Goal: Transaction & Acquisition: Download file/media

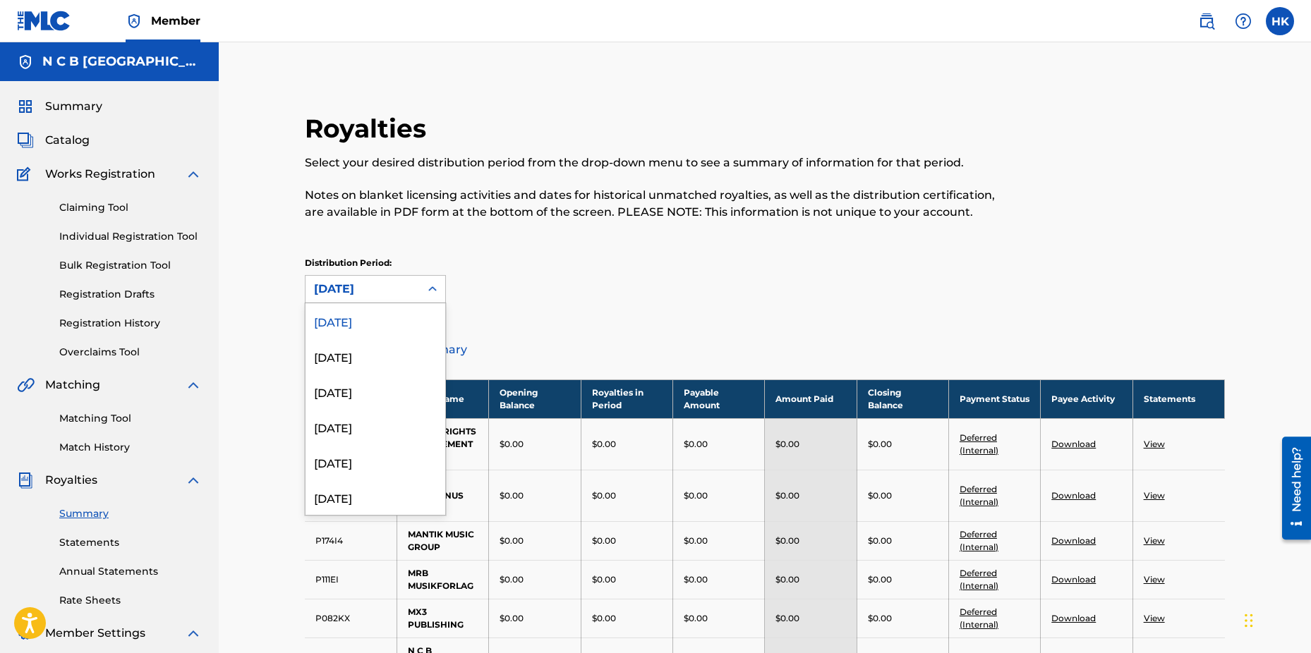
click at [435, 289] on icon at bounding box center [432, 288] width 8 height 5
click at [391, 394] on div "[DATE]" at bounding box center [375, 391] width 140 height 35
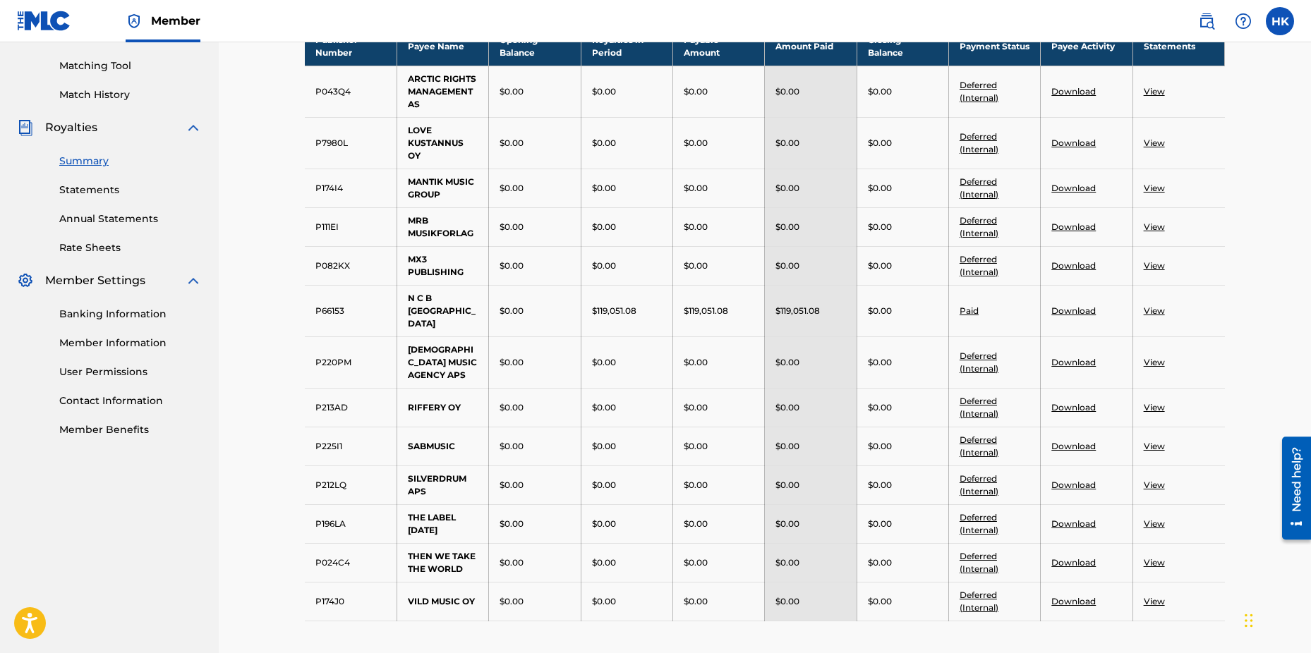
scroll to position [423, 0]
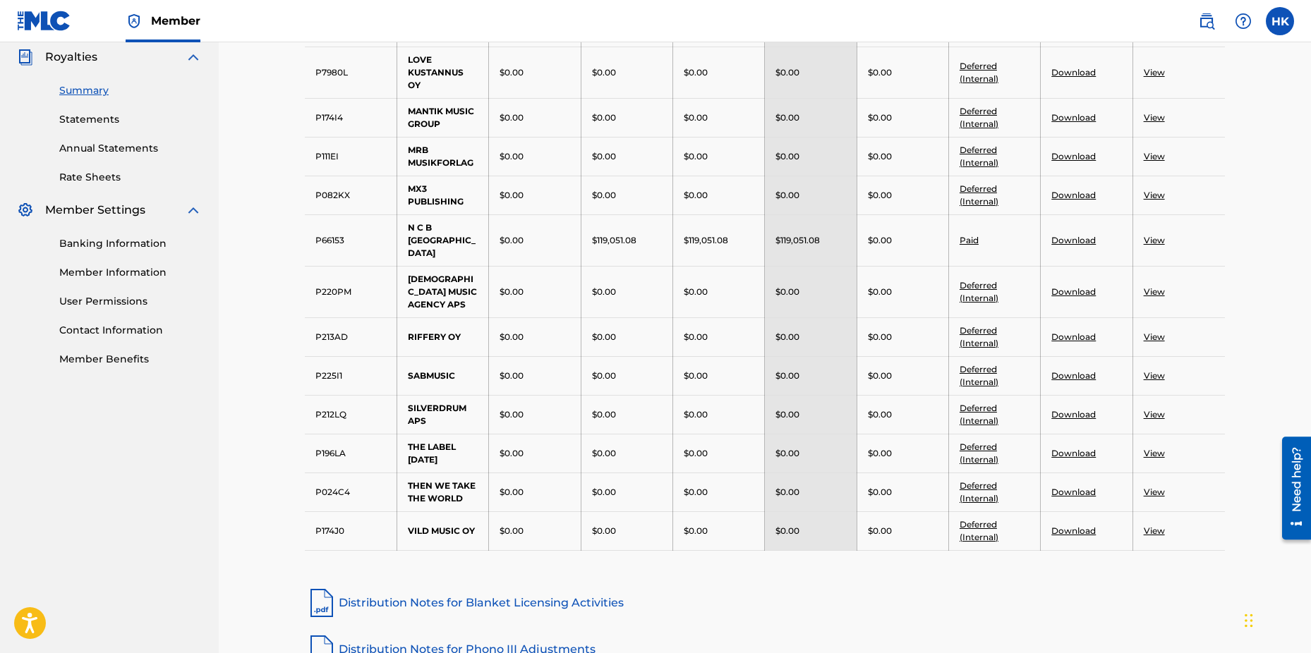
click at [1153, 235] on link "View" at bounding box center [1154, 240] width 21 height 11
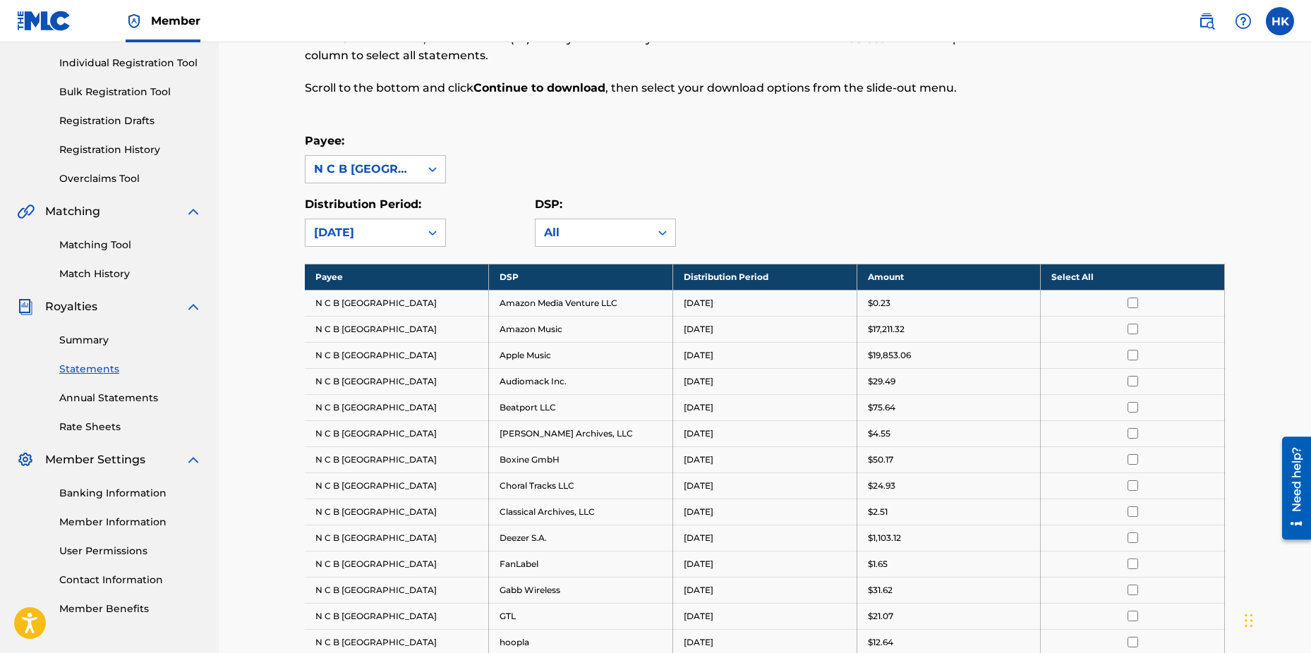
scroll to position [282, 0]
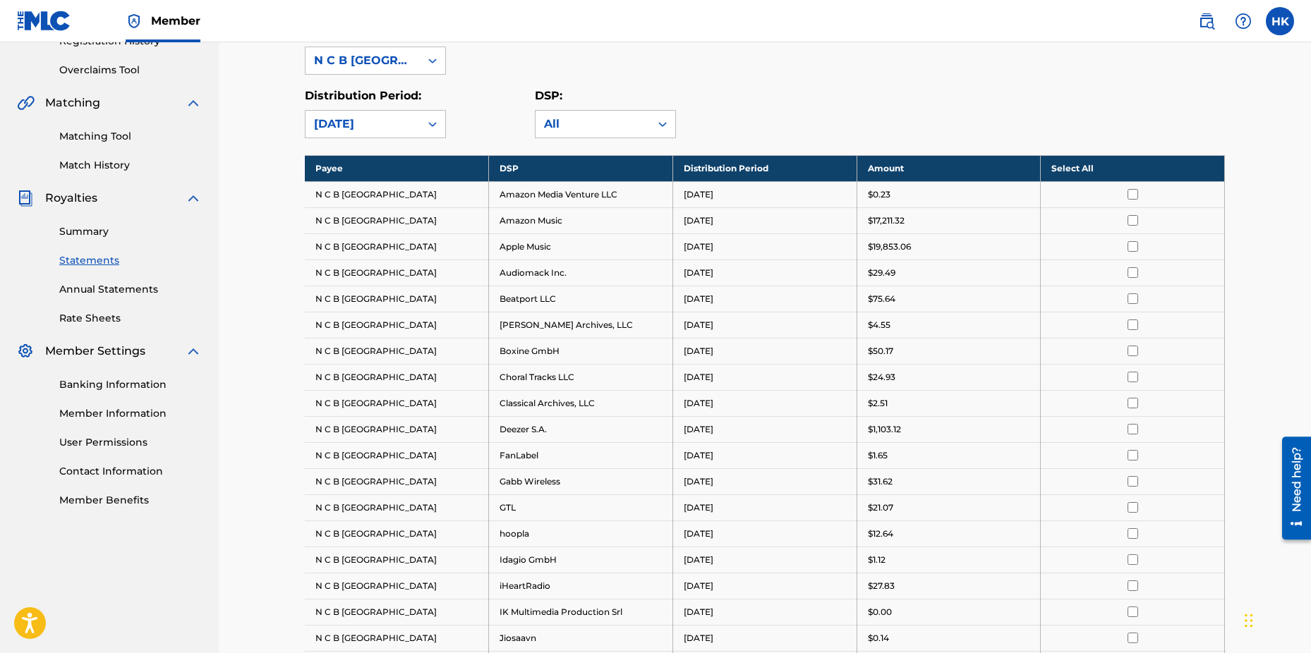
click at [97, 228] on link "Summary" at bounding box center [130, 231] width 142 height 15
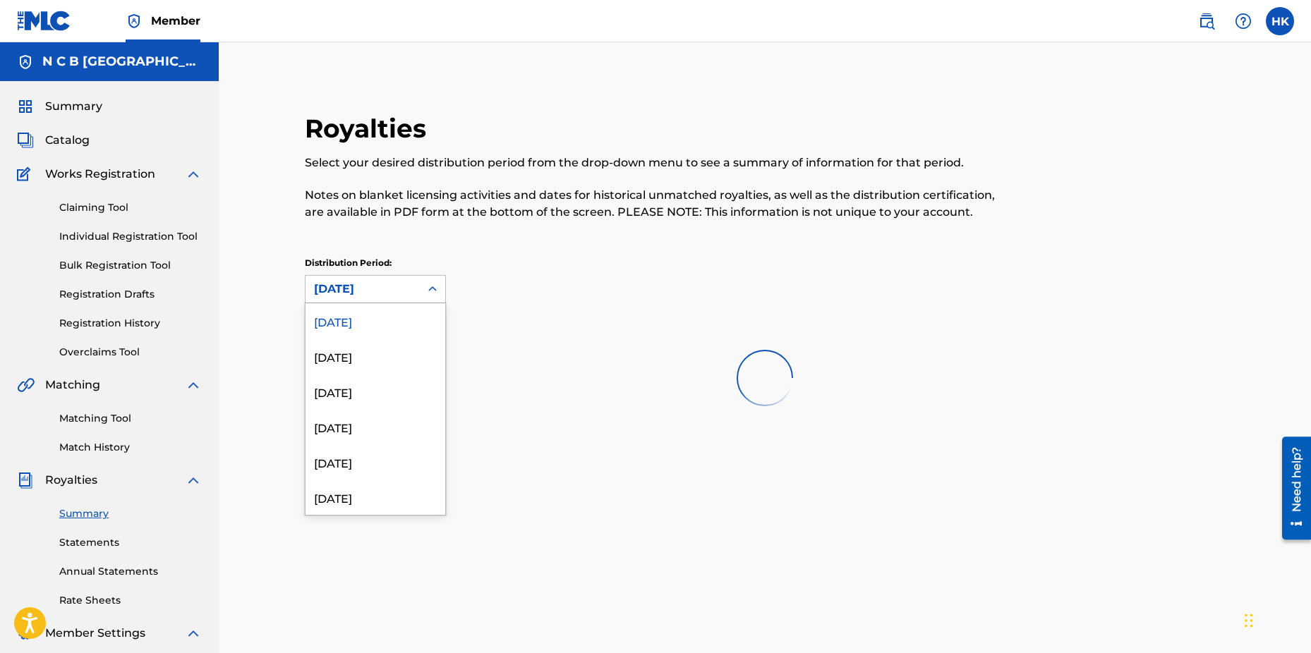
click at [436, 291] on icon at bounding box center [432, 289] width 14 height 14
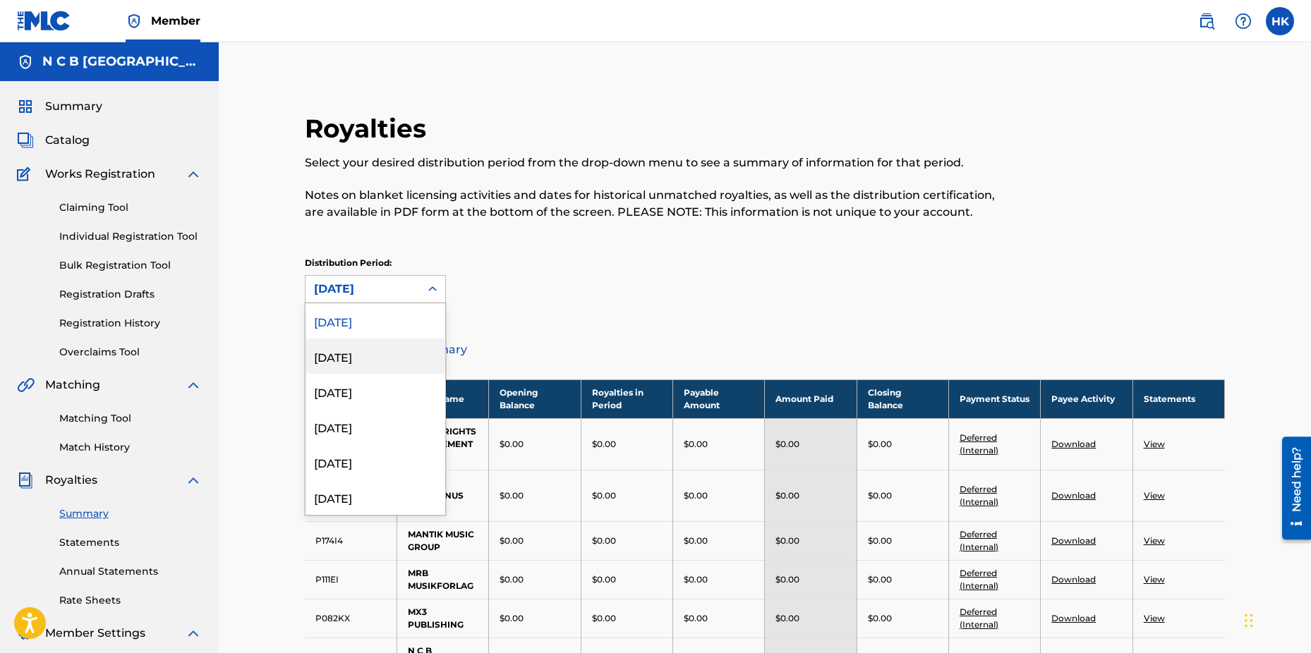
click at [384, 353] on div "[DATE]" at bounding box center [375, 356] width 140 height 35
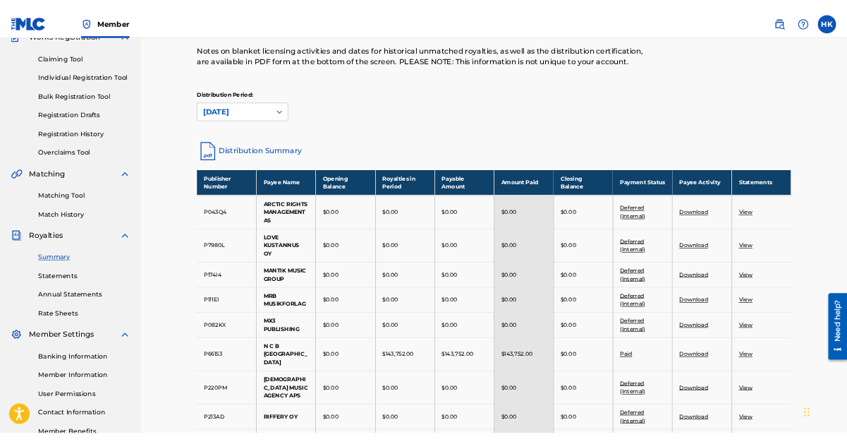
scroll to position [282, 0]
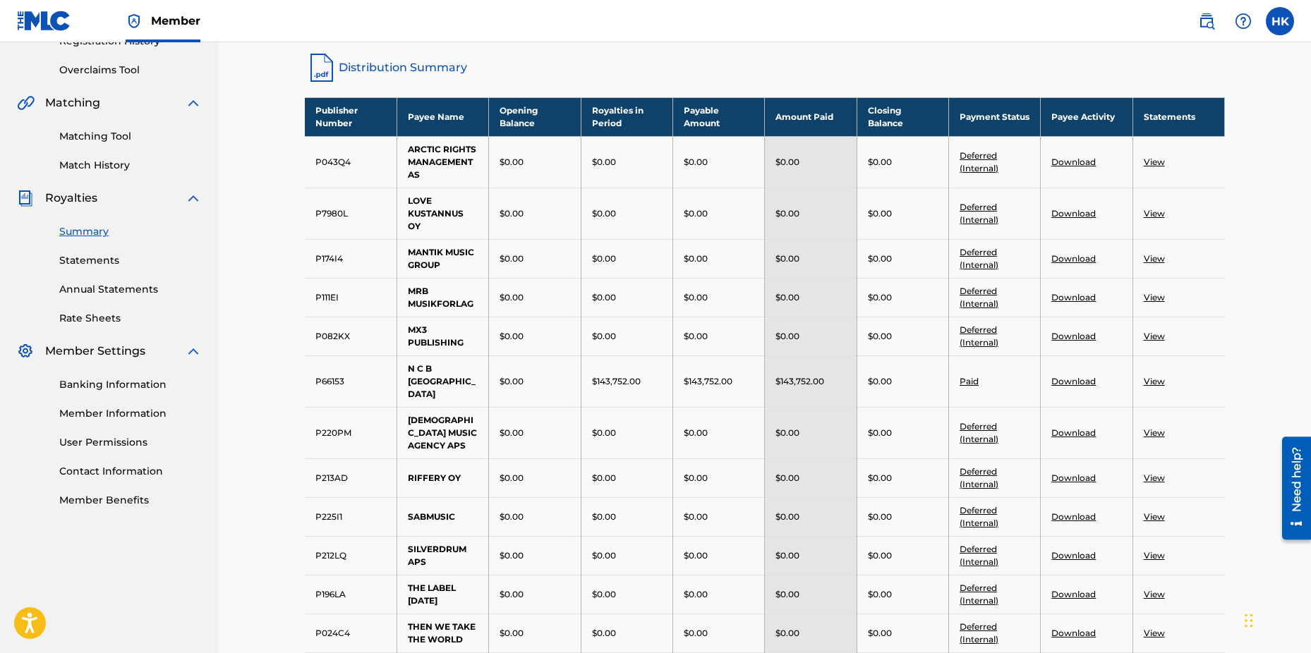
click at [1067, 377] on link "Download" at bounding box center [1073, 381] width 44 height 11
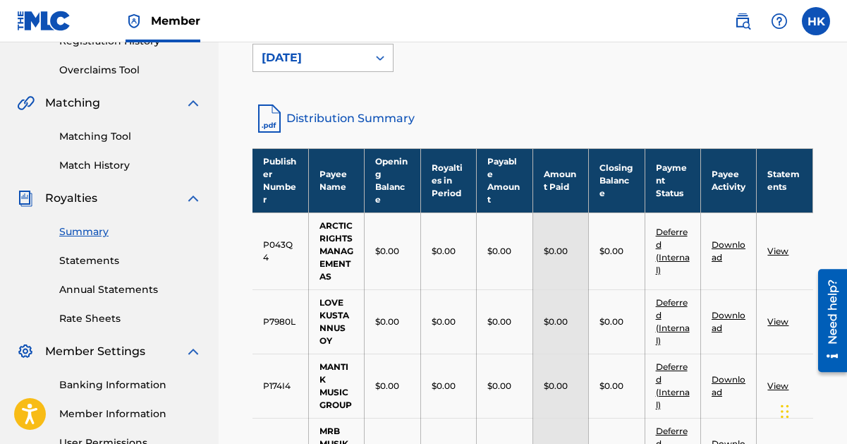
click at [386, 52] on icon at bounding box center [380, 58] width 14 height 14
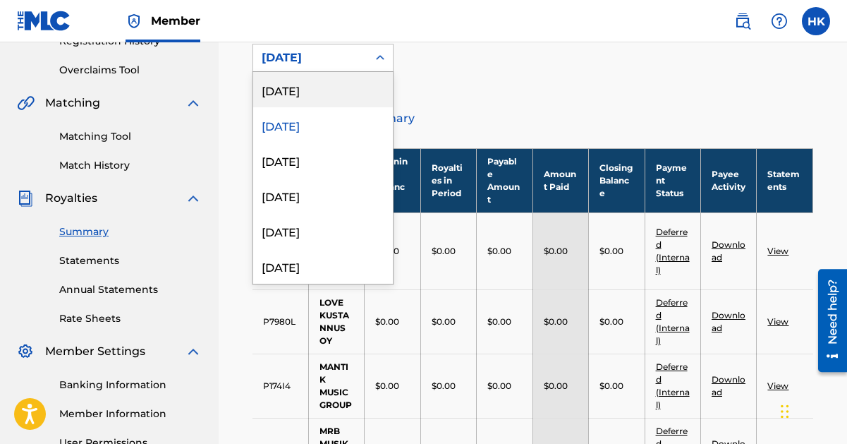
click at [352, 92] on div "[DATE]" at bounding box center [323, 89] width 140 height 35
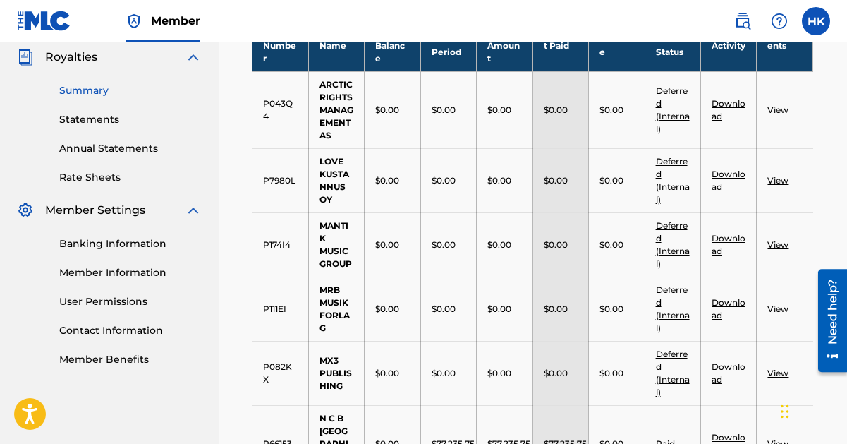
scroll to position [494, 0]
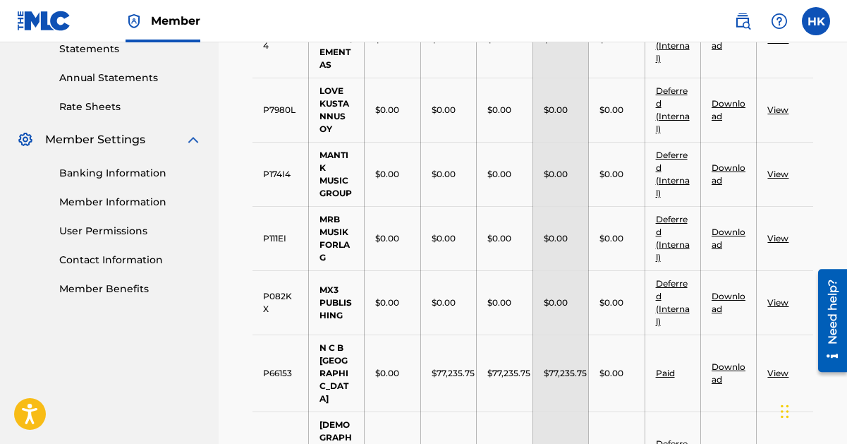
click at [727, 361] on link "Download" at bounding box center [729, 372] width 34 height 23
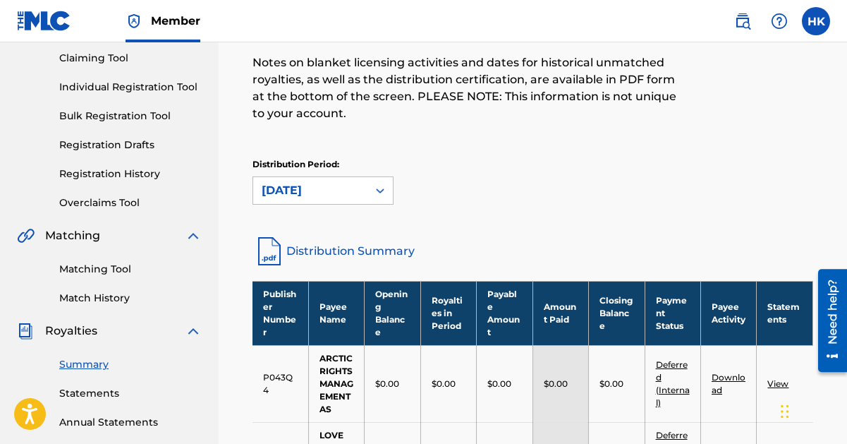
scroll to position [141, 0]
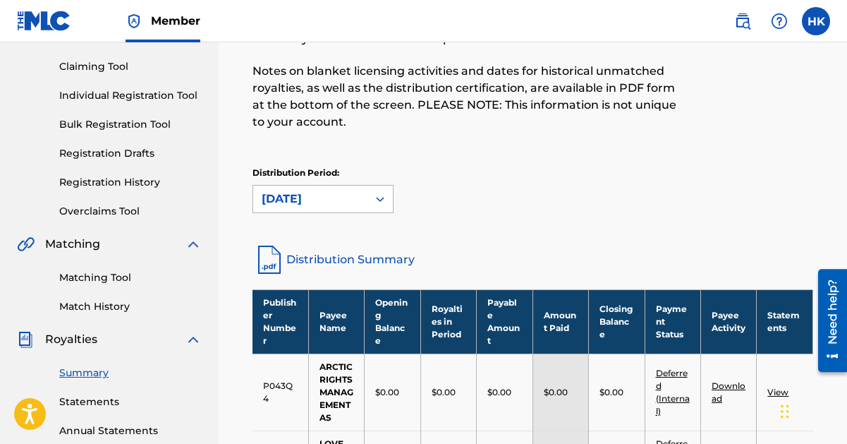
click at [377, 197] on icon at bounding box center [380, 199] width 14 height 14
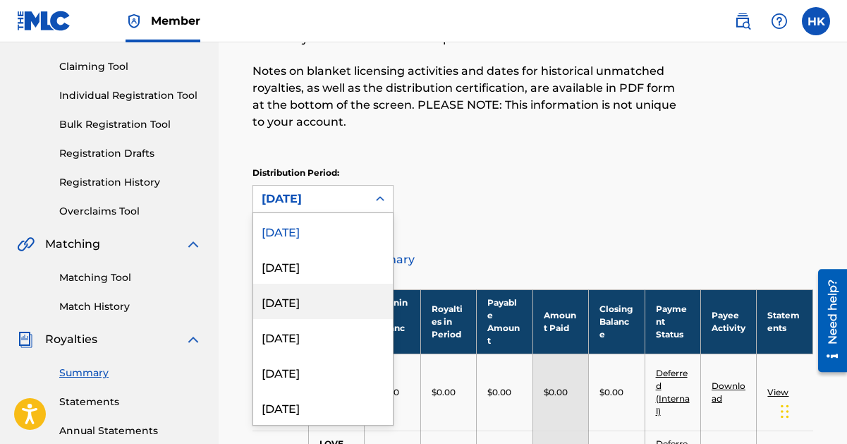
click at [313, 299] on div "[DATE]" at bounding box center [323, 301] width 140 height 35
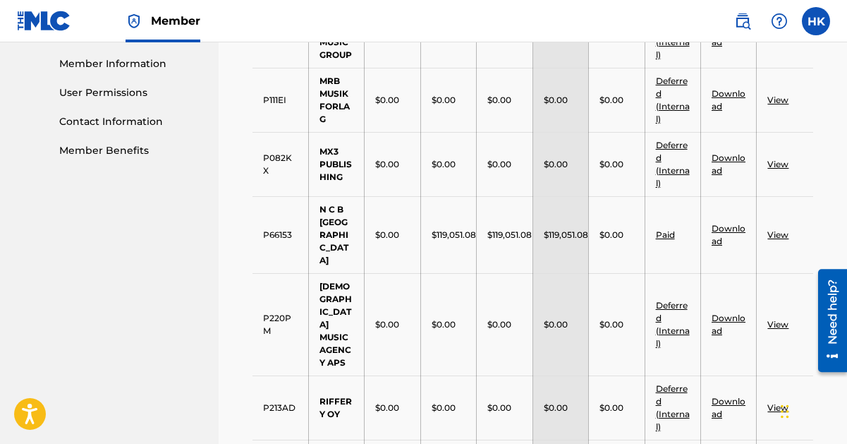
scroll to position [635, 0]
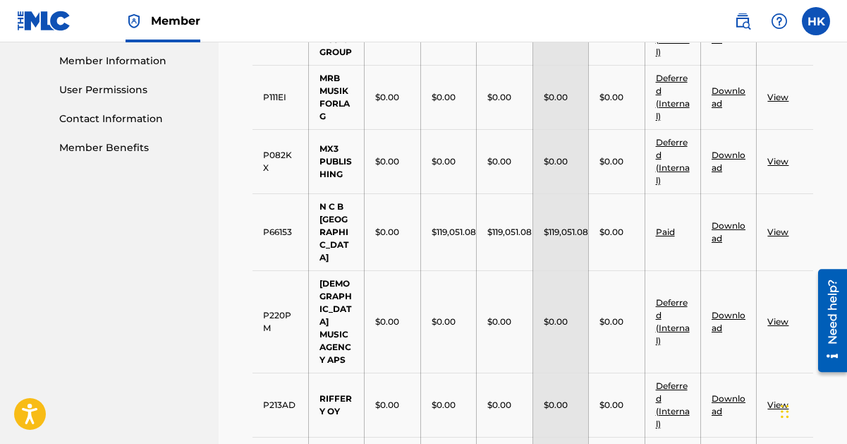
click at [775, 226] on link "View" at bounding box center [778, 231] width 21 height 11
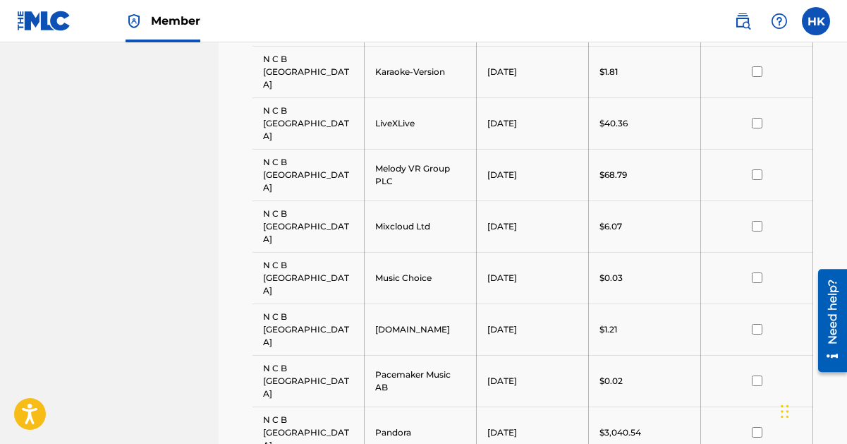
scroll to position [1411, 0]
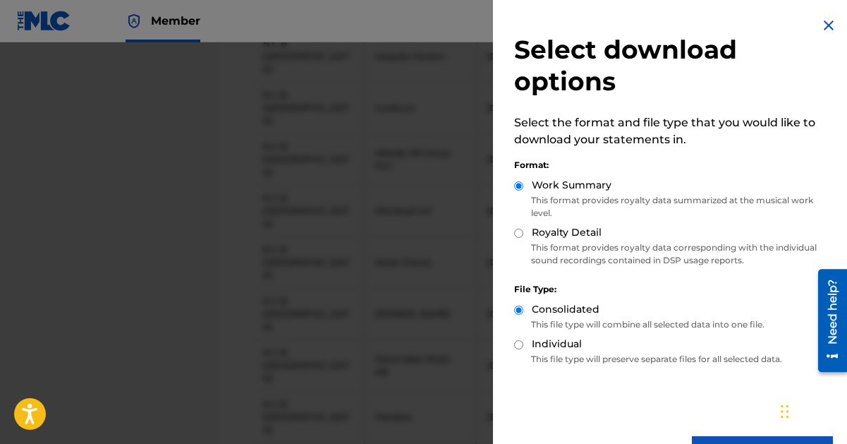
click at [522, 229] on input "Royalty Detail" at bounding box center [518, 233] width 9 height 9
radio input "true"
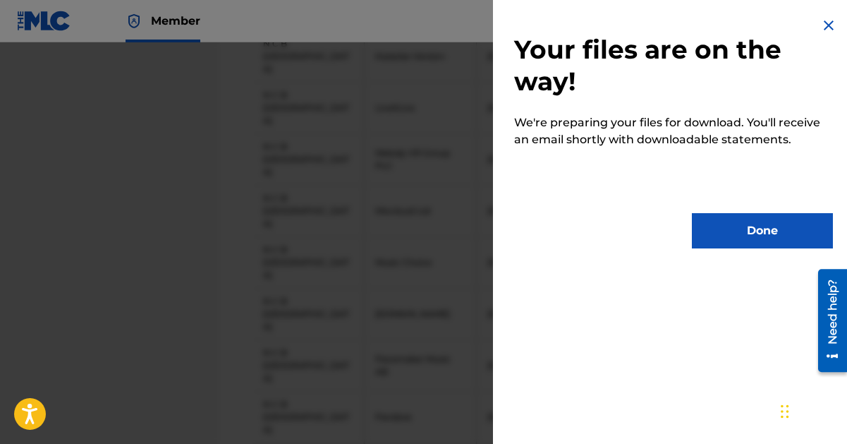
click at [734, 236] on button "Done" at bounding box center [762, 230] width 141 height 35
